Goal: Information Seeking & Learning: Learn about a topic

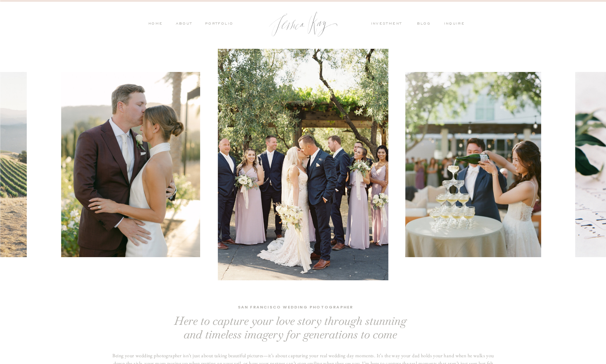
click at [383, 22] on nav "investment" at bounding box center [388, 24] width 35 height 6
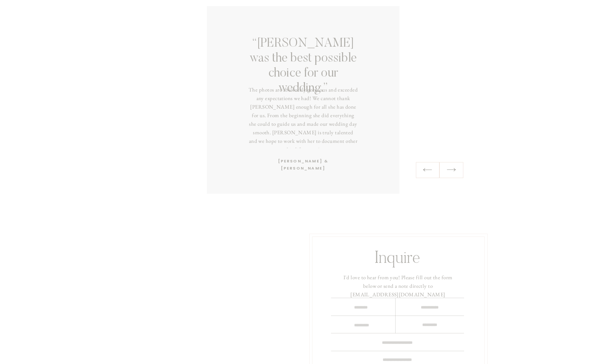
scroll to position [1584, 0]
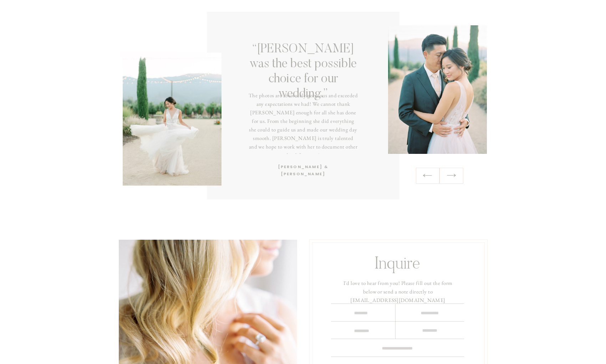
click at [449, 175] on icon at bounding box center [451, 175] width 9 height 3
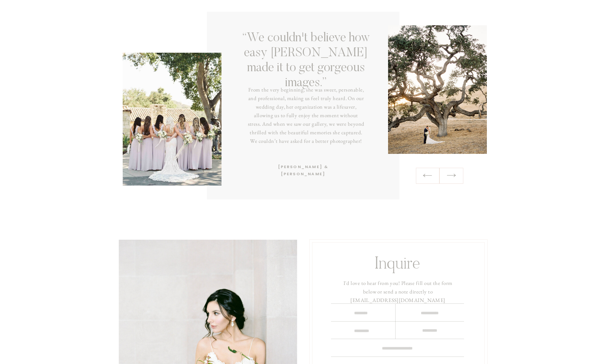
click at [449, 175] on icon at bounding box center [451, 175] width 9 height 3
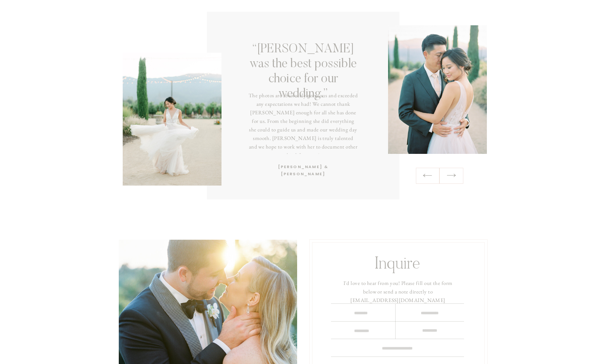
click at [449, 175] on icon at bounding box center [451, 175] width 9 height 3
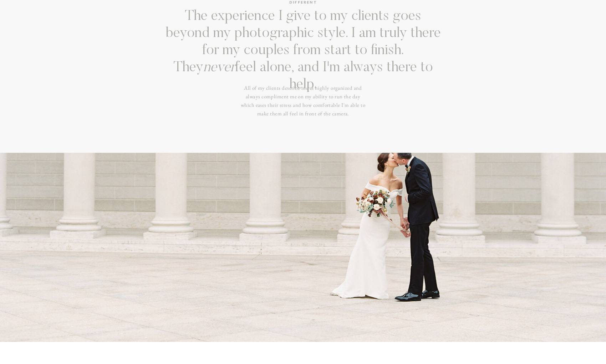
scroll to position [0, 0]
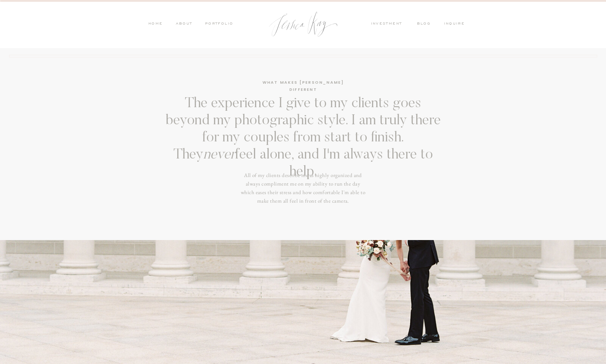
click at [383, 26] on nav "investment" at bounding box center [388, 24] width 35 height 6
click at [382, 23] on nav "investment" at bounding box center [388, 24] width 35 height 6
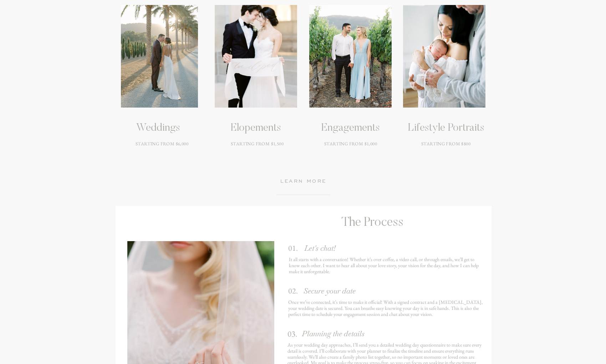
scroll to position [999, 0]
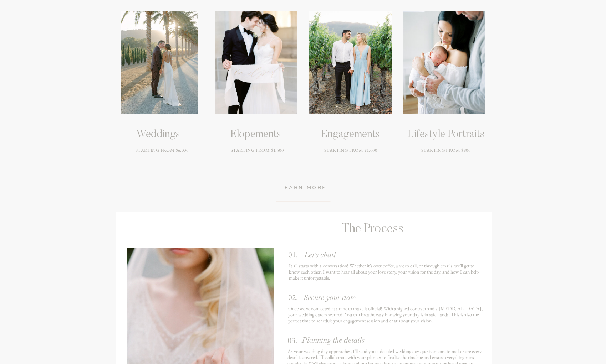
click at [293, 190] on h3 "learn more" at bounding box center [303, 188] width 73 height 9
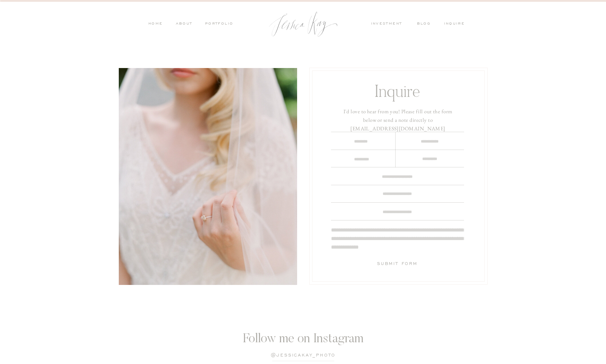
click at [383, 22] on nav "investment" at bounding box center [388, 24] width 35 height 6
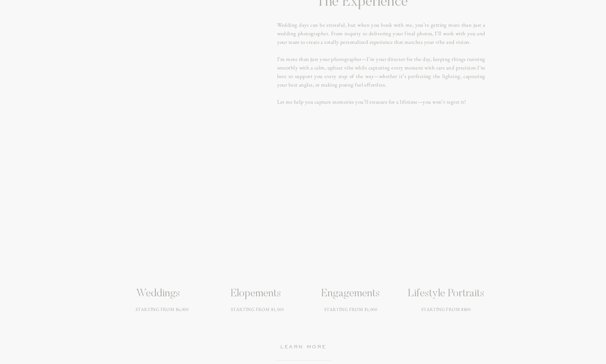
scroll to position [867, 0]
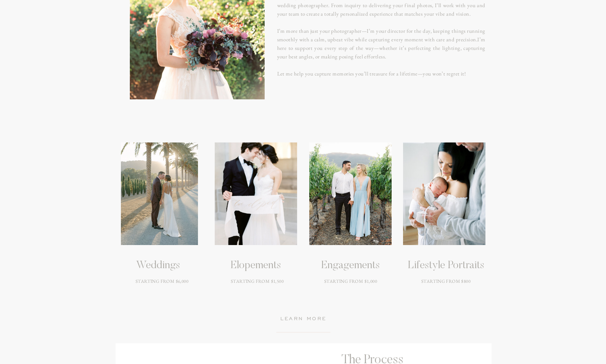
click at [170, 161] on div at bounding box center [159, 194] width 77 height 103
click at [156, 268] on h3 "Weddings" at bounding box center [158, 266] width 108 height 13
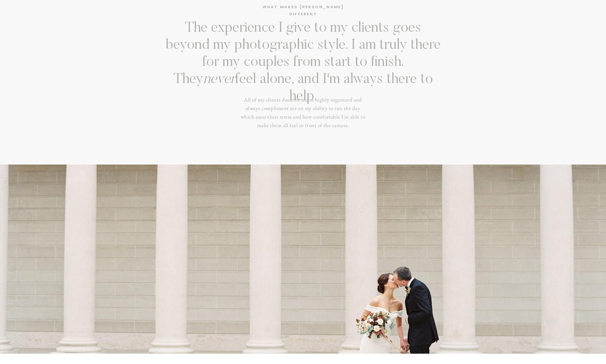
scroll to position [0, 0]
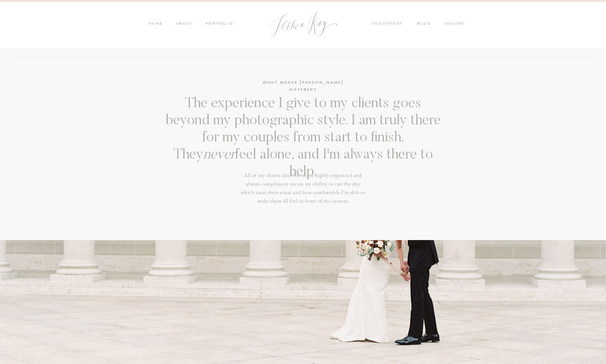
click at [158, 24] on nav "HOME" at bounding box center [155, 24] width 15 height 6
